Goal: Navigation & Orientation: Find specific page/section

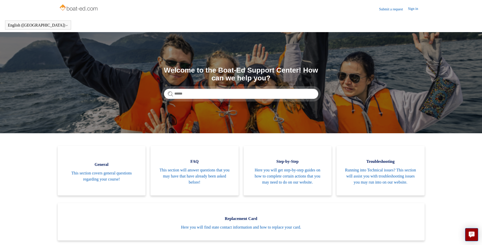
click at [88, 7] on img at bounding box center [79, 8] width 40 height 10
click at [412, 9] on link "Sign in" at bounding box center [415, 9] width 15 height 6
click at [72, 9] on img at bounding box center [79, 8] width 40 height 10
